Goal: Transaction & Acquisition: Purchase product/service

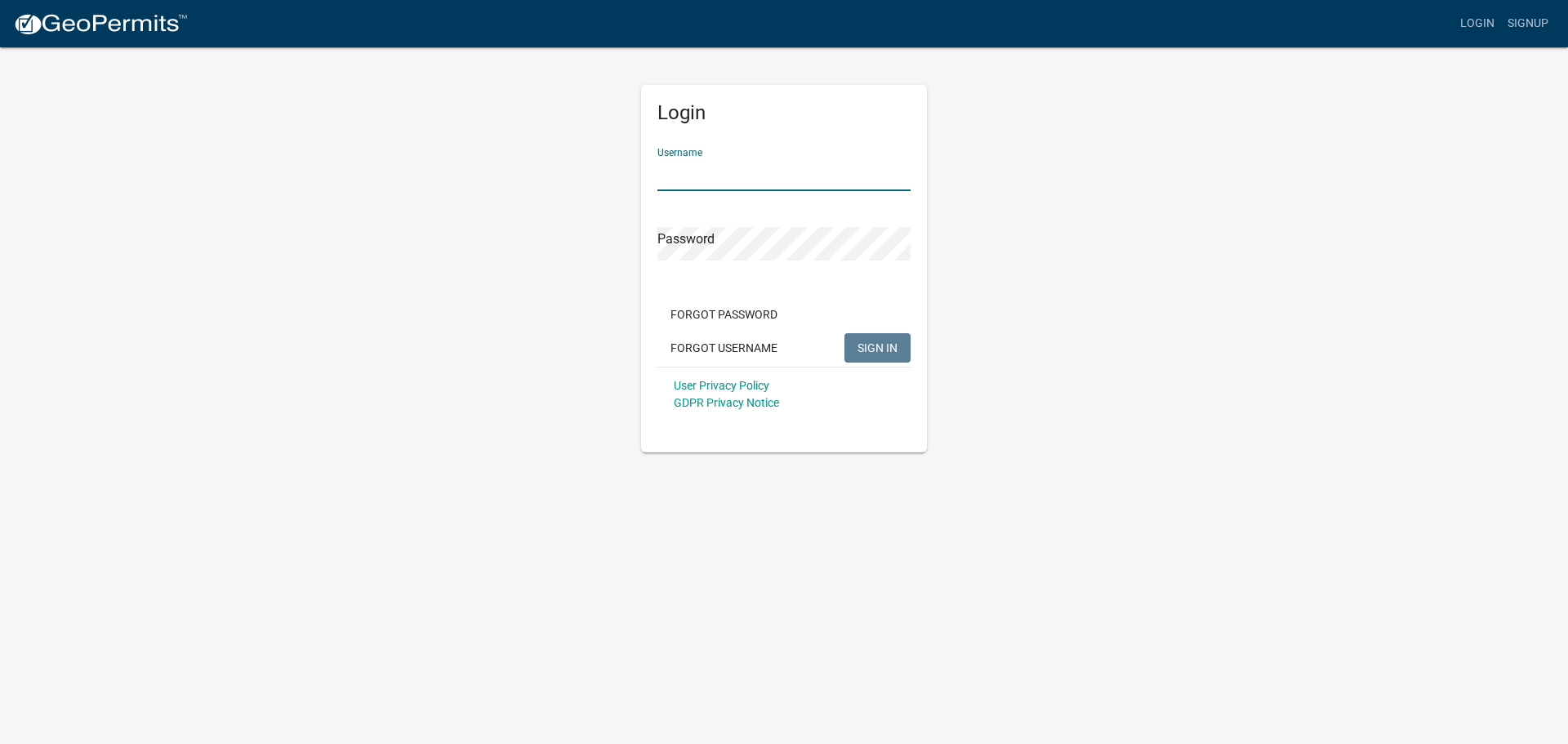
click at [788, 177] on input "Username" at bounding box center [783, 175] width 253 height 34
click at [445, 221] on div "Login Username Password Forgot Password Forgot Username SIGN IN User Privacy Po…" at bounding box center [784, 249] width 931 height 407
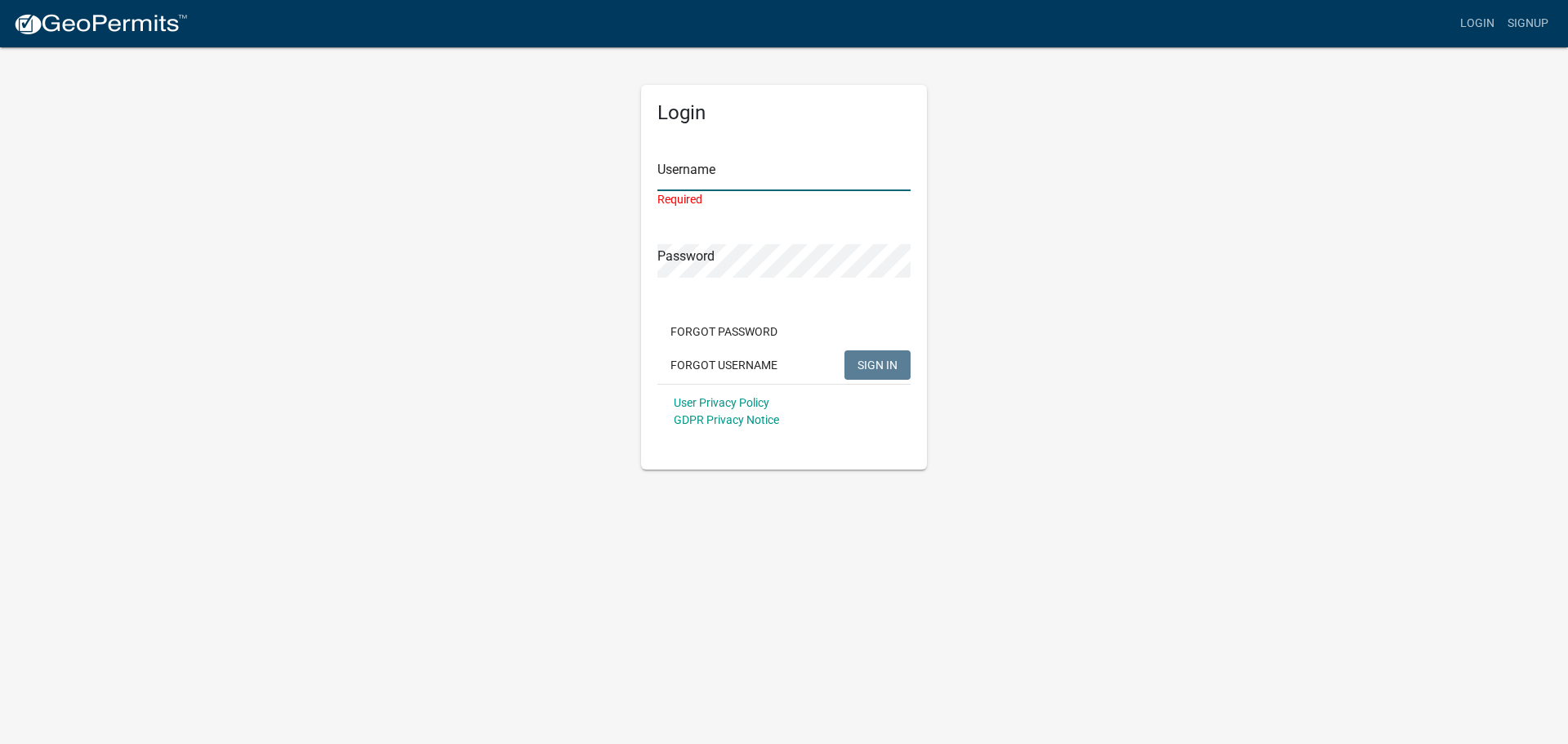
click at [698, 182] on input "Username" at bounding box center [783, 175] width 253 height 34
paste input "weldonroofing"
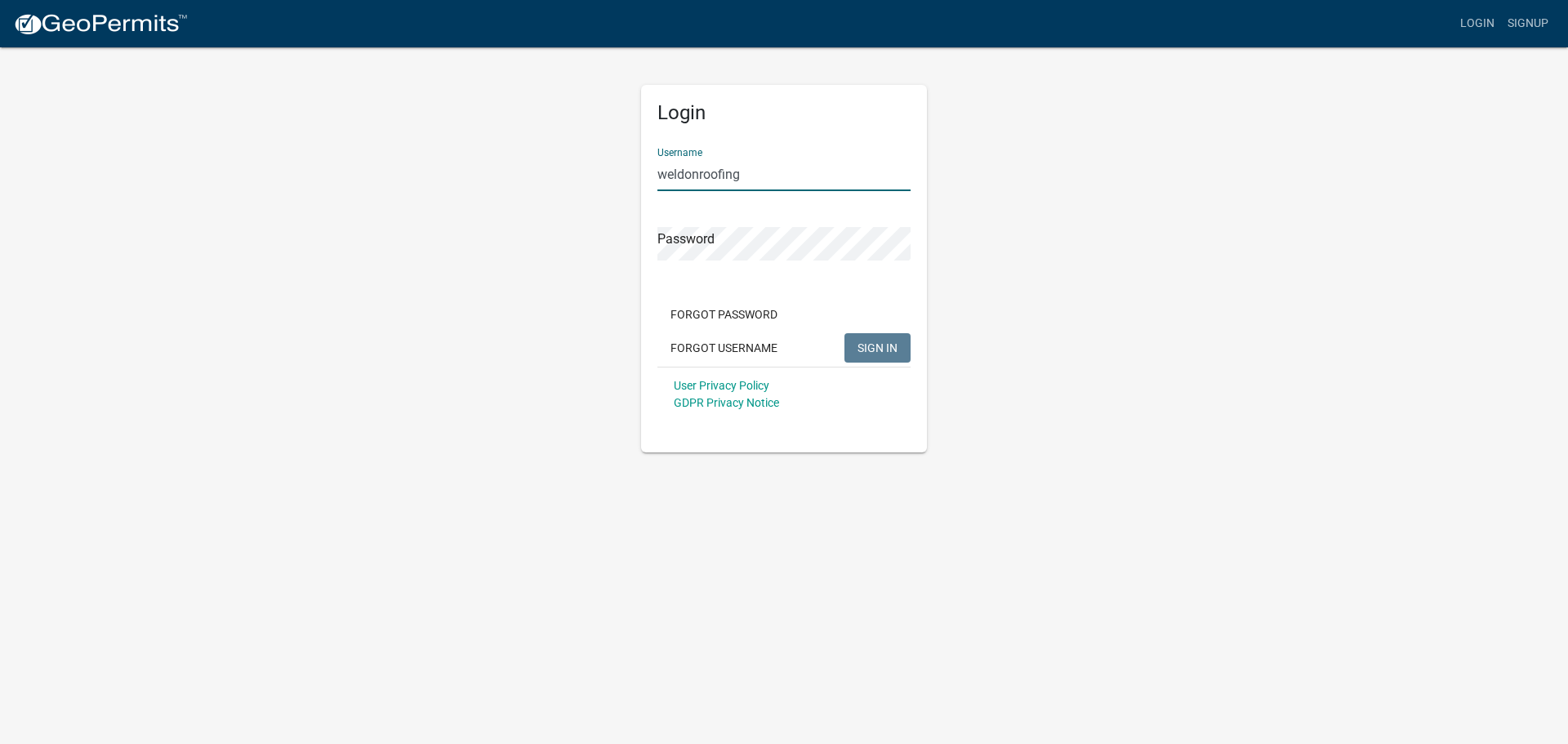
type input "weldonroofing"
click at [874, 340] on button "SIGN IN" at bounding box center [877, 347] width 66 height 29
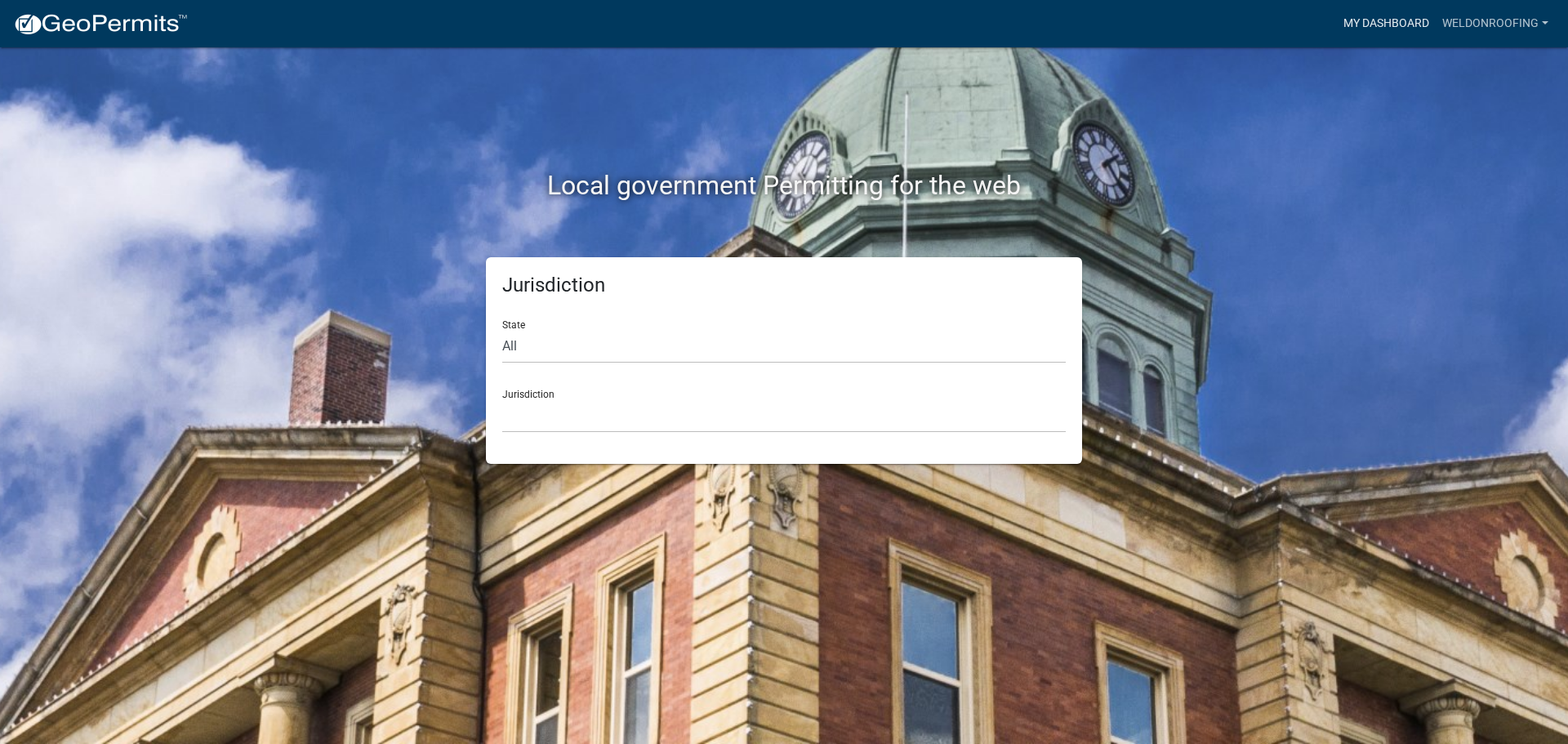
click at [1370, 22] on link "My Dashboard" at bounding box center [1386, 24] width 99 height 31
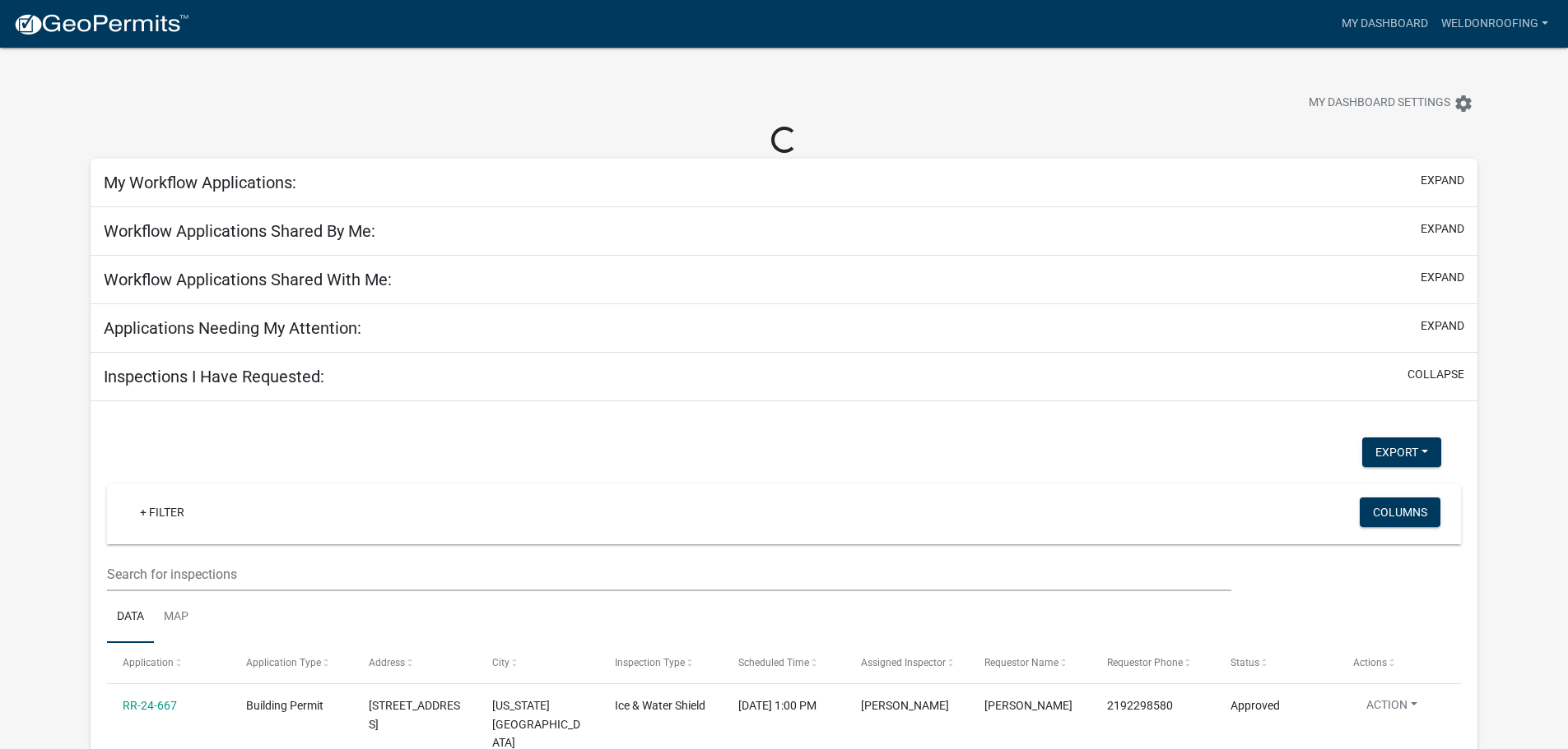
click at [801, 99] on div at bounding box center [490, 105] width 823 height 36
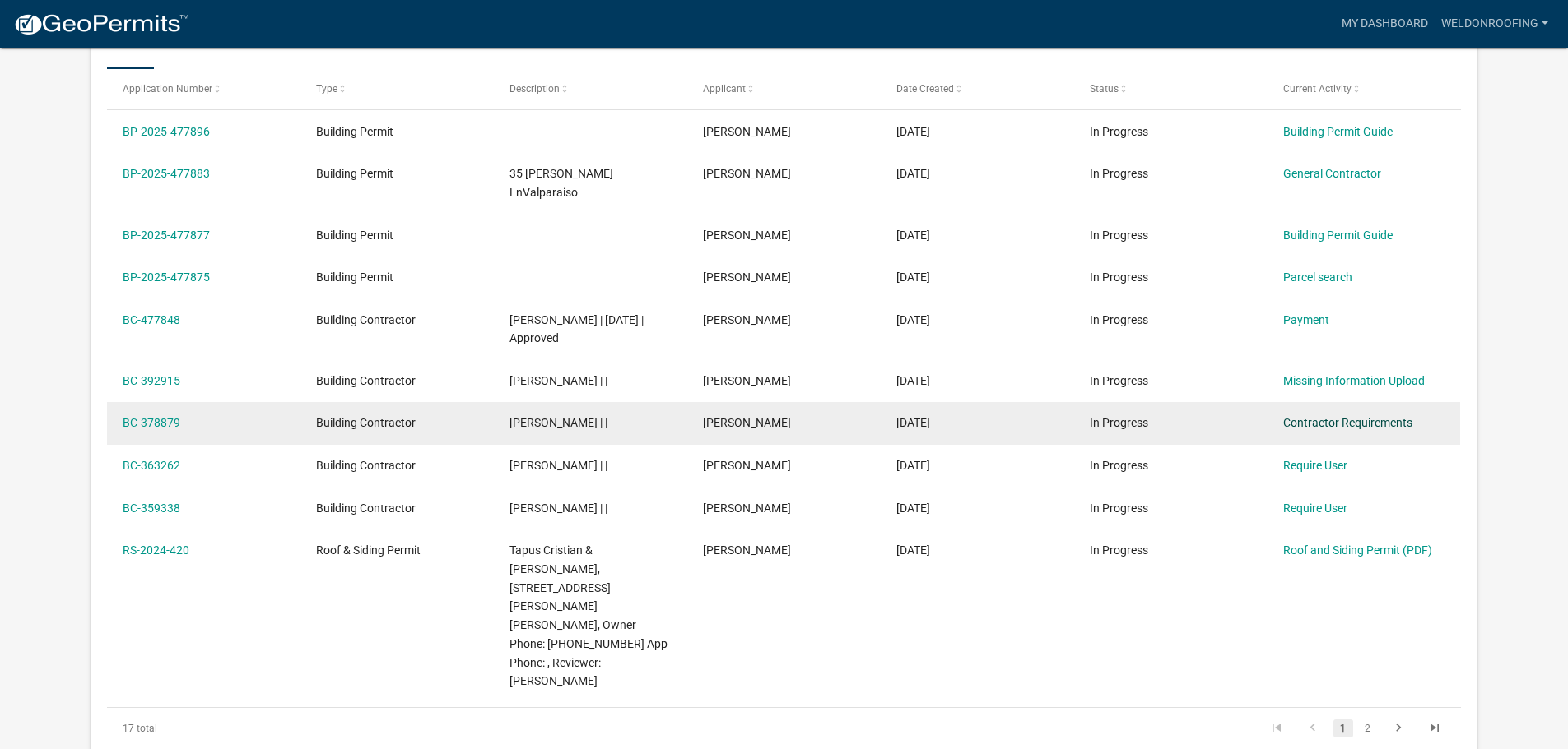
scroll to position [329, 0]
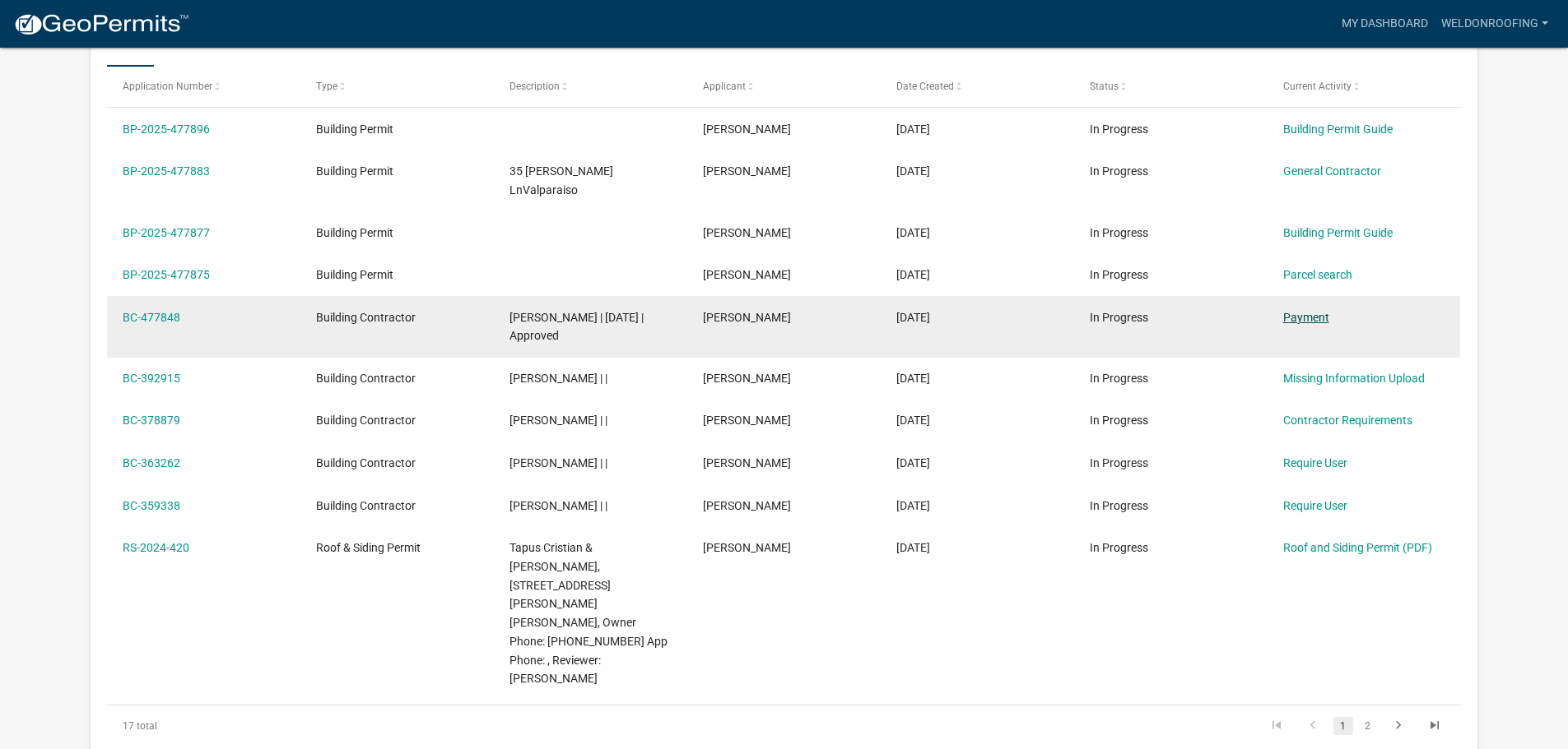
click at [1304, 311] on link "Payment" at bounding box center [1306, 317] width 46 height 13
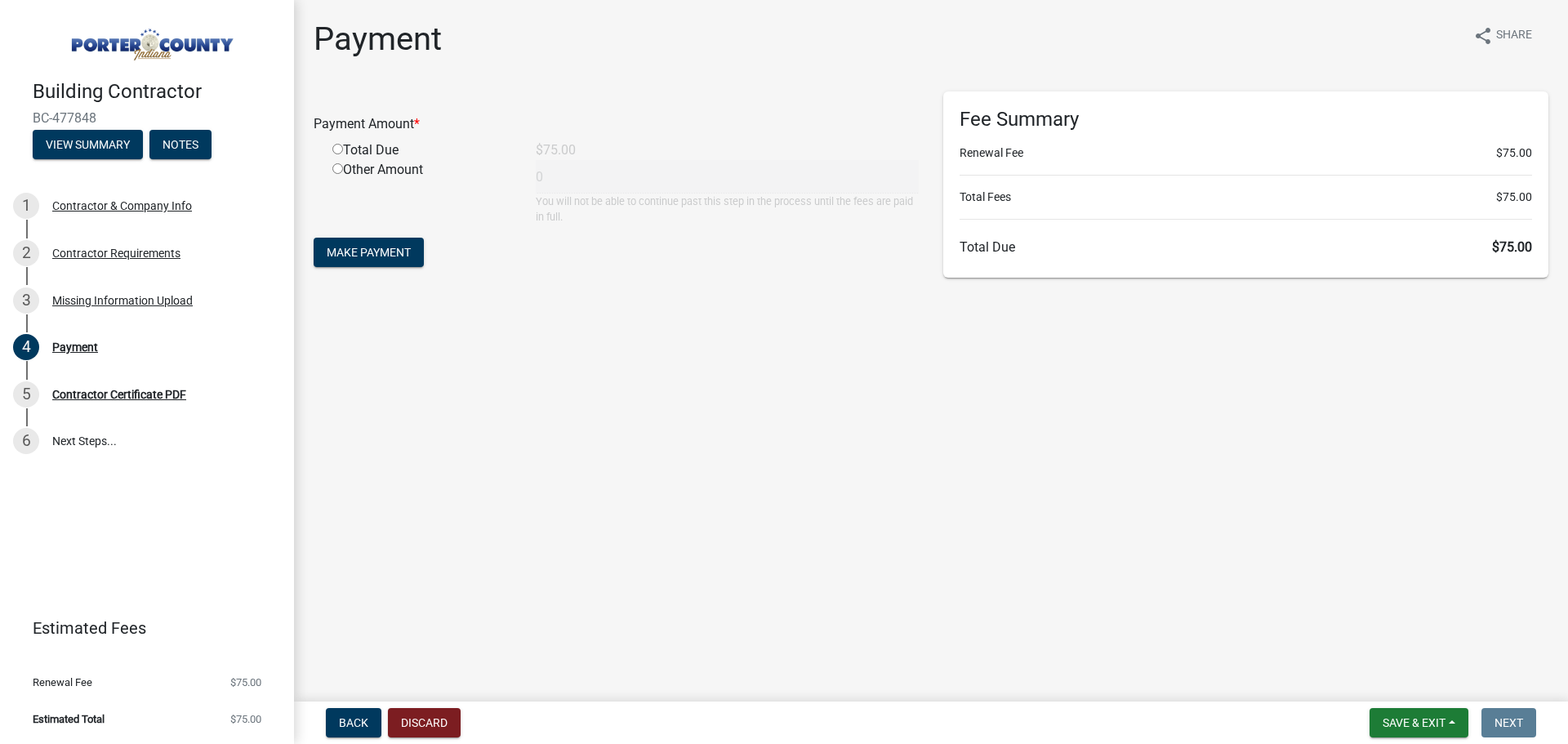
click at [346, 150] on div "Total Due" at bounding box center [422, 150] width 203 height 20
click at [339, 148] on input "radio" at bounding box center [337, 149] width 10 height 10
radio input "true"
type input "75"
click at [384, 261] on button "Make Payment" at bounding box center [368, 252] width 110 height 29
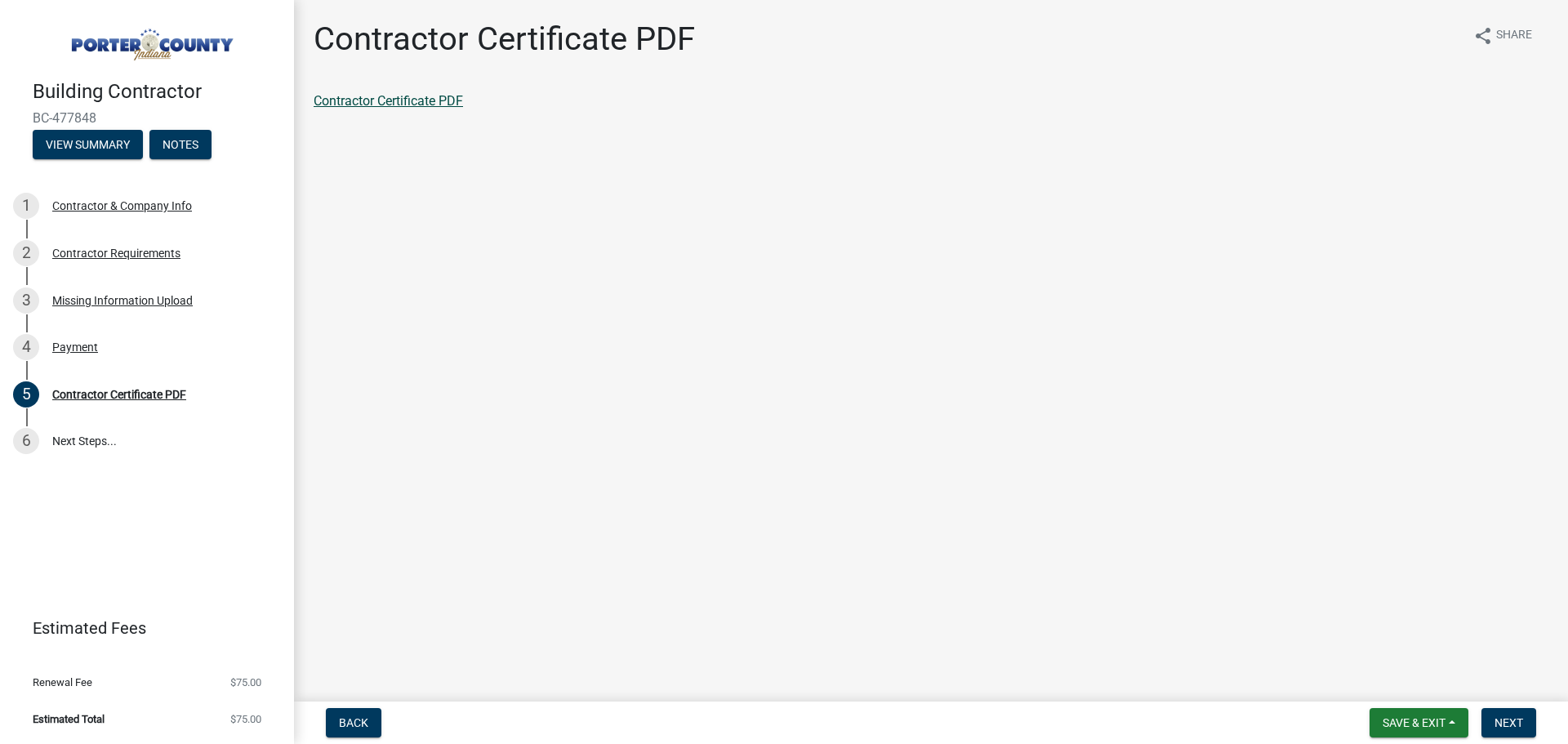
click at [358, 103] on link "Contractor Certificate PDF" at bounding box center [388, 101] width 149 height 16
